Goal: Complete application form

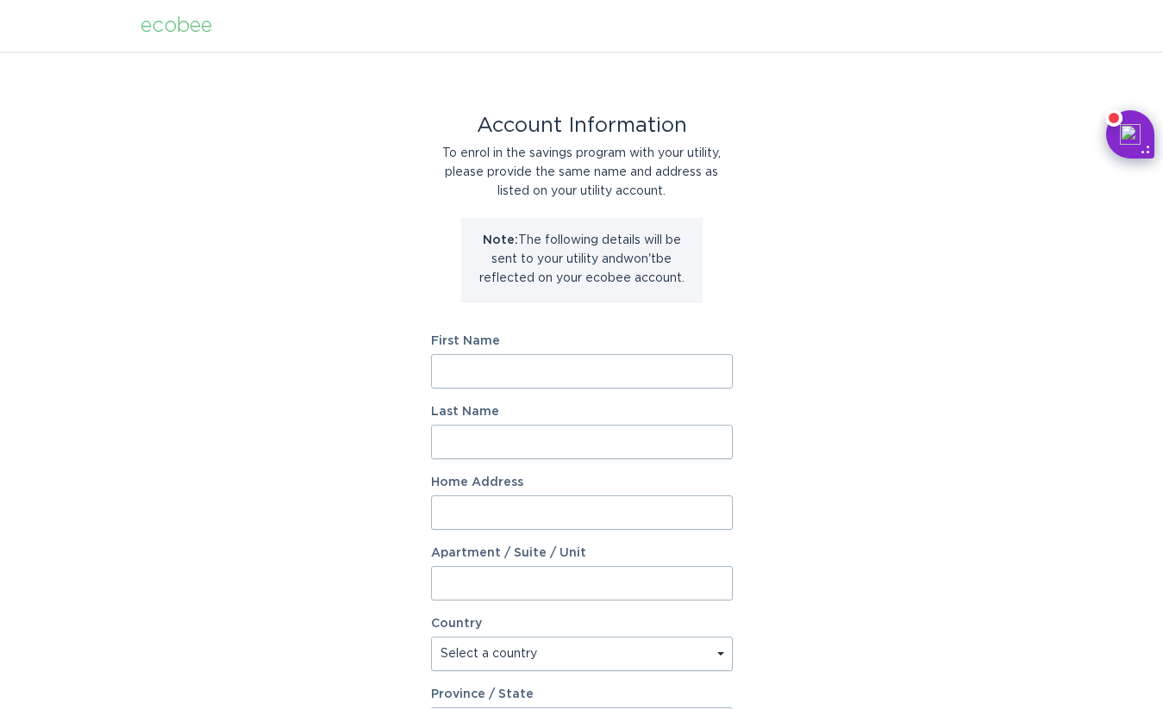
click at [566, 379] on input "First Name" at bounding box center [582, 371] width 302 height 34
type input "Max"
click at [549, 432] on input "Last Name" at bounding box center [582, 442] width 302 height 34
type input "Bulwa"
click at [550, 506] on input "Home Address" at bounding box center [582, 513] width 302 height 34
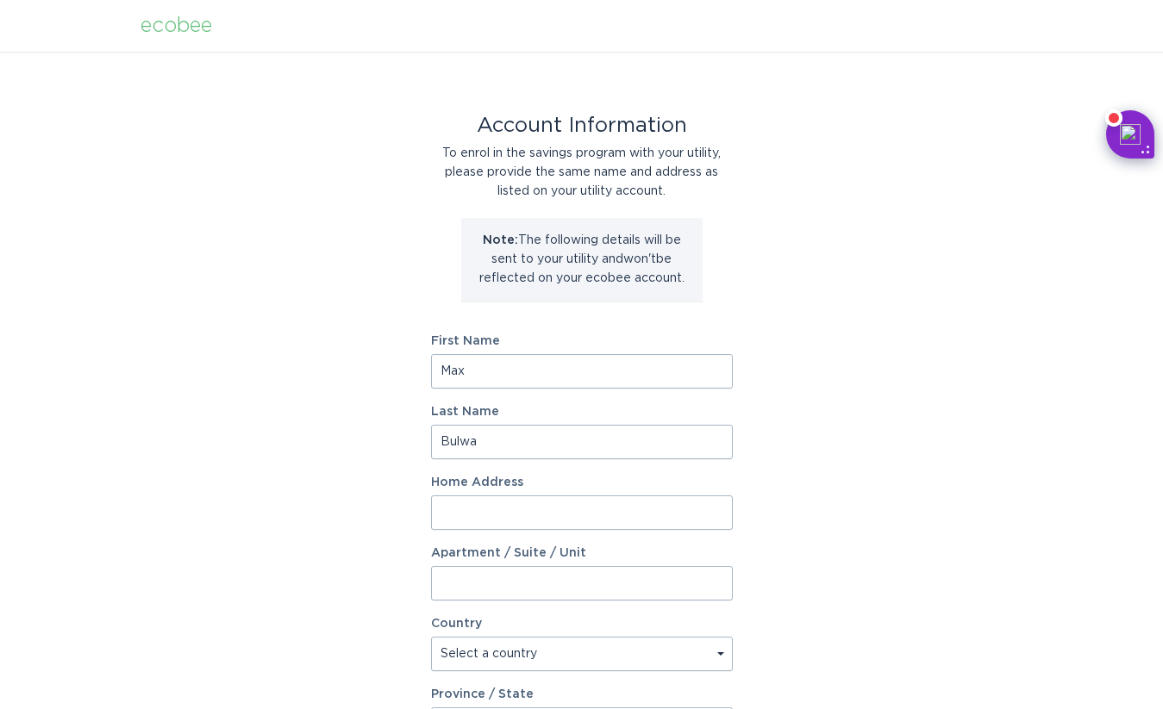
type input "[STREET_ADDRESS][PERSON_NAME]"
select select "US"
type input "[GEOGRAPHIC_DATA][PERSON_NAME]"
type input "91401"
select select "CA"
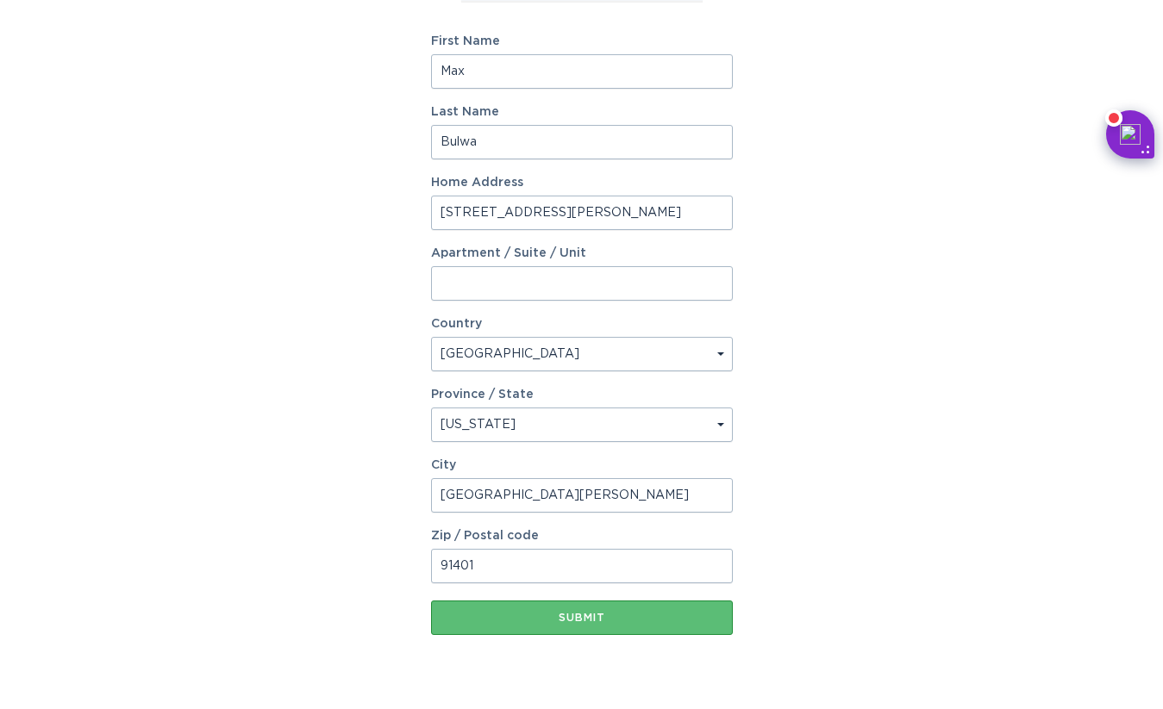
scroll to position [340, 0]
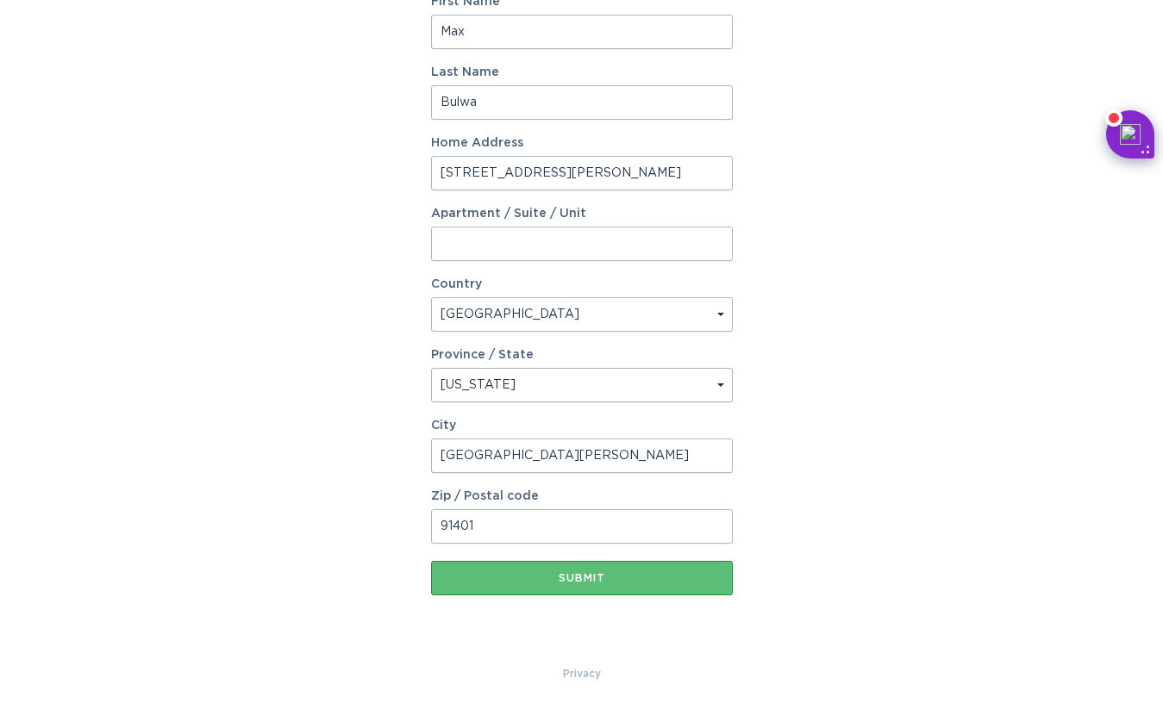
click at [555, 601] on div "Account Information To enrol in the savings program with your utility, please p…" at bounding box center [582, 188] width 302 height 953
click at [558, 591] on button "Submit" at bounding box center [582, 578] width 302 height 34
